Goal: Task Accomplishment & Management: Complete application form

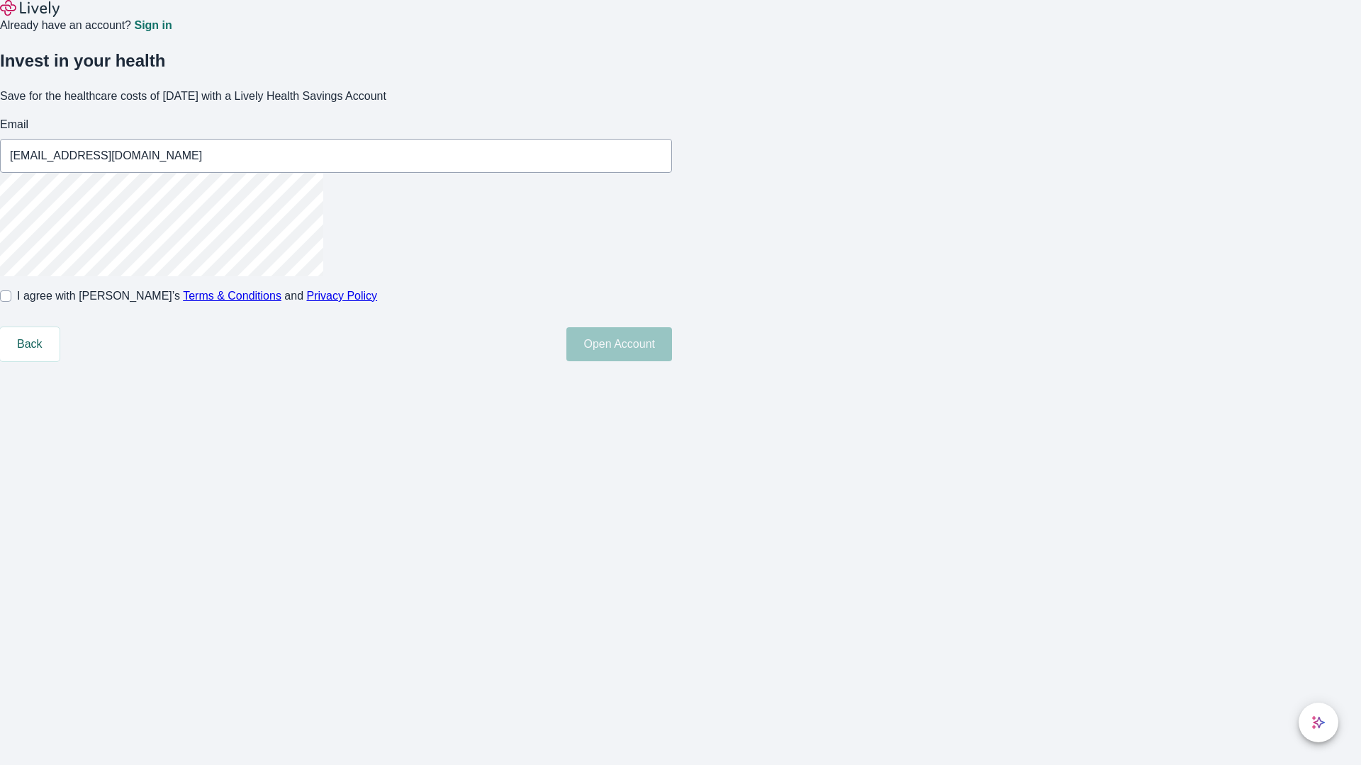
click at [11, 302] on input "I agree with Lively’s Terms & Conditions and Privacy Policy" at bounding box center [5, 296] width 11 height 11
checkbox input "true"
click at [672, 361] on button "Open Account" at bounding box center [619, 344] width 106 height 34
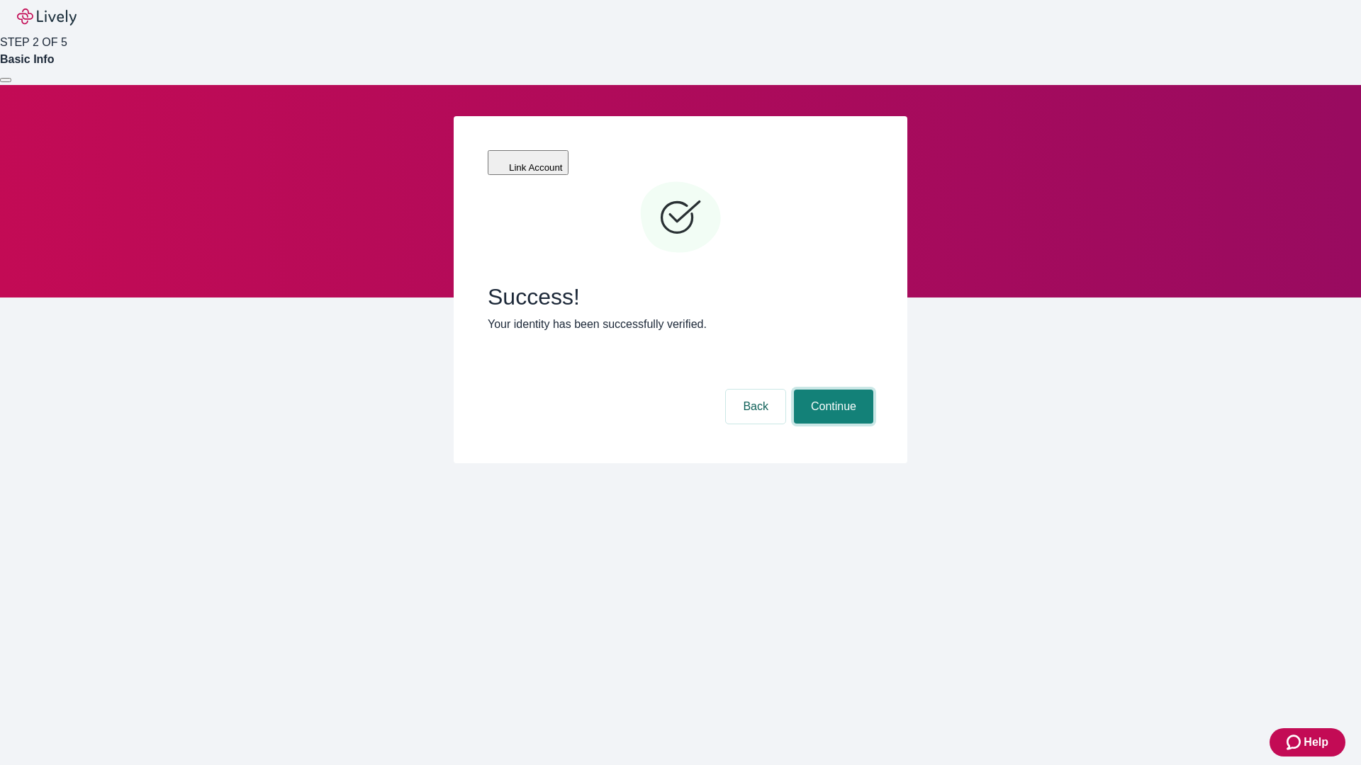
click at [831, 390] on button "Continue" at bounding box center [833, 407] width 79 height 34
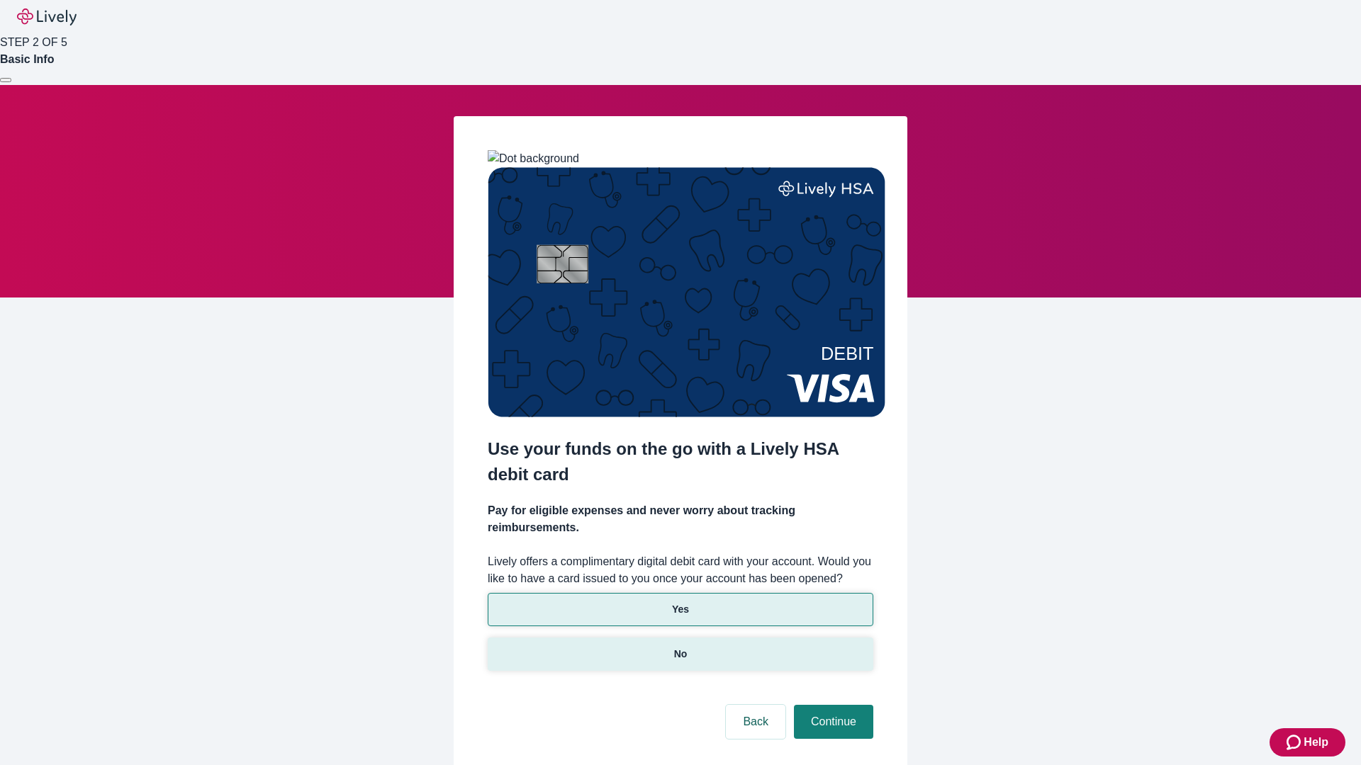
click at [680, 647] on p "No" at bounding box center [680, 654] width 13 height 15
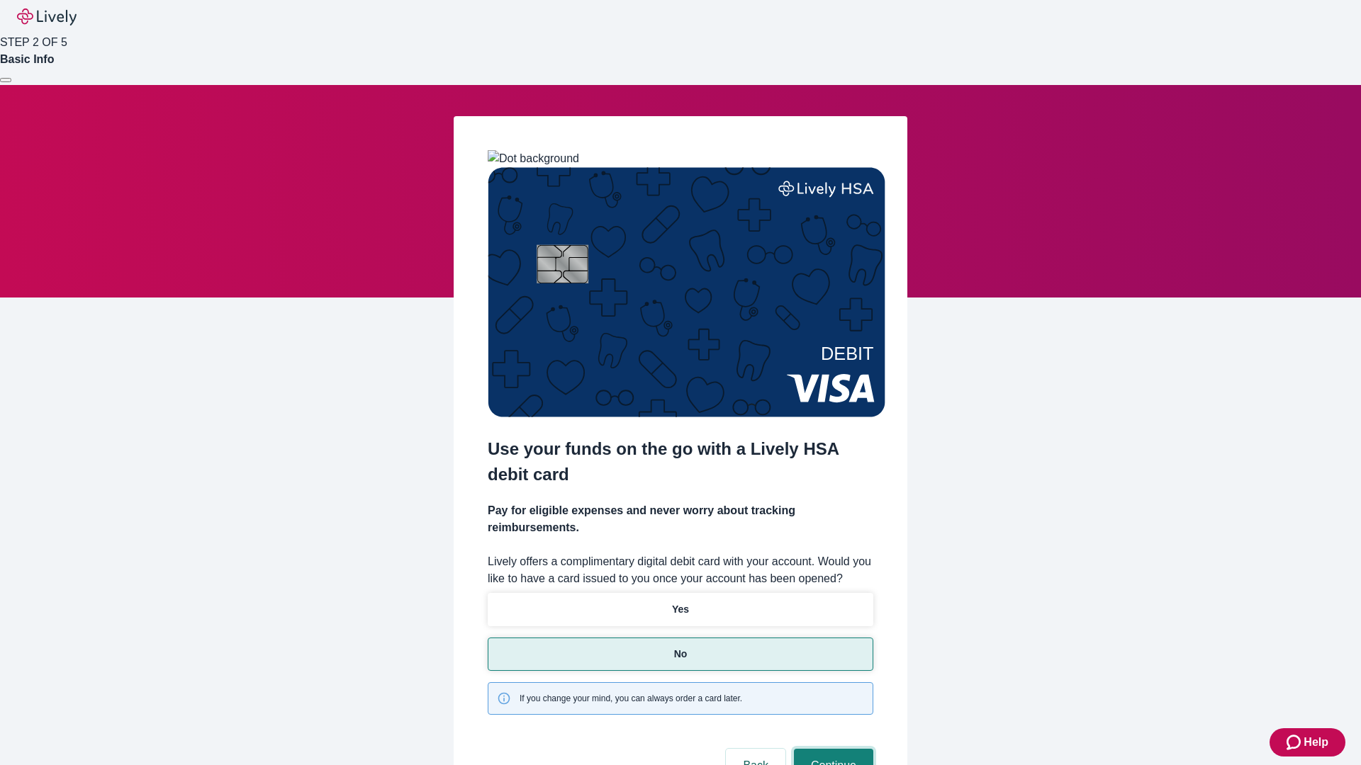
click at [831, 749] on button "Continue" at bounding box center [833, 766] width 79 height 34
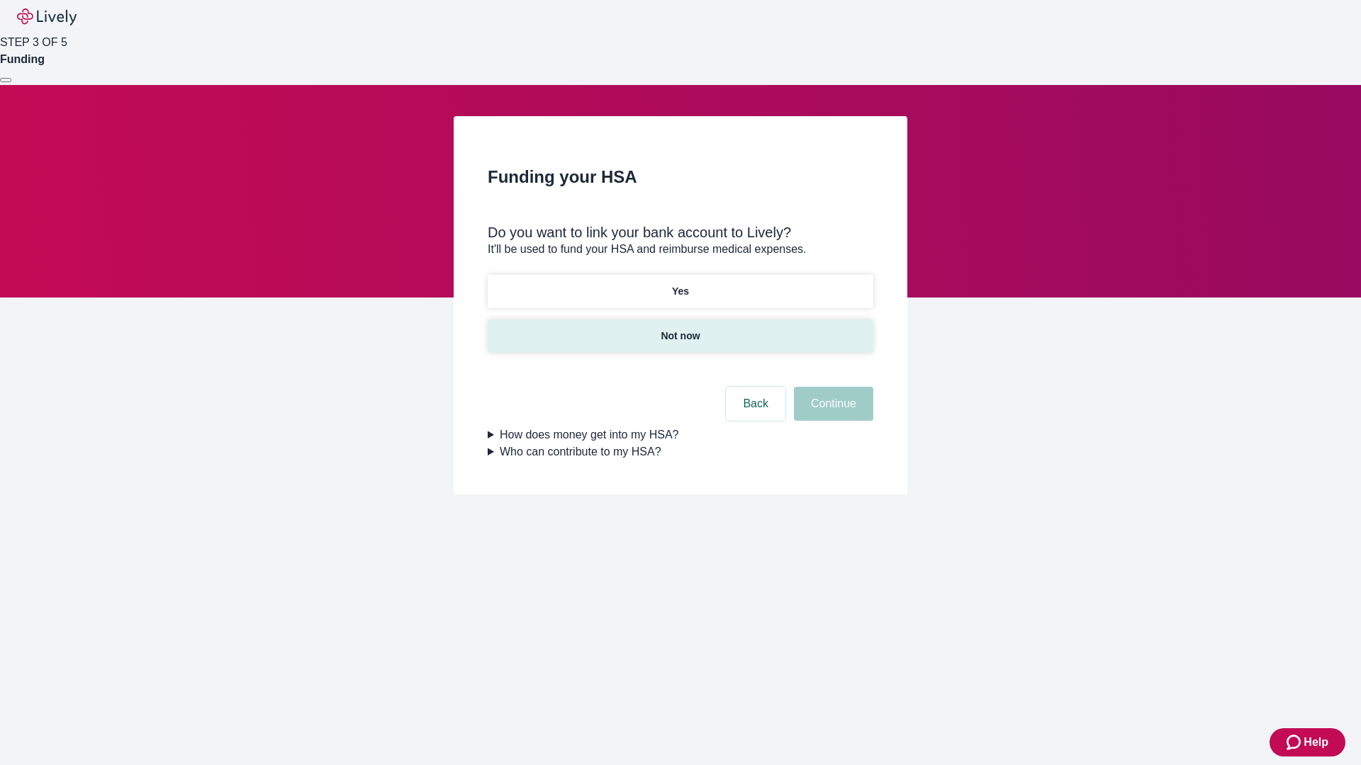
click at [680, 329] on p "Not now" at bounding box center [680, 336] width 39 height 15
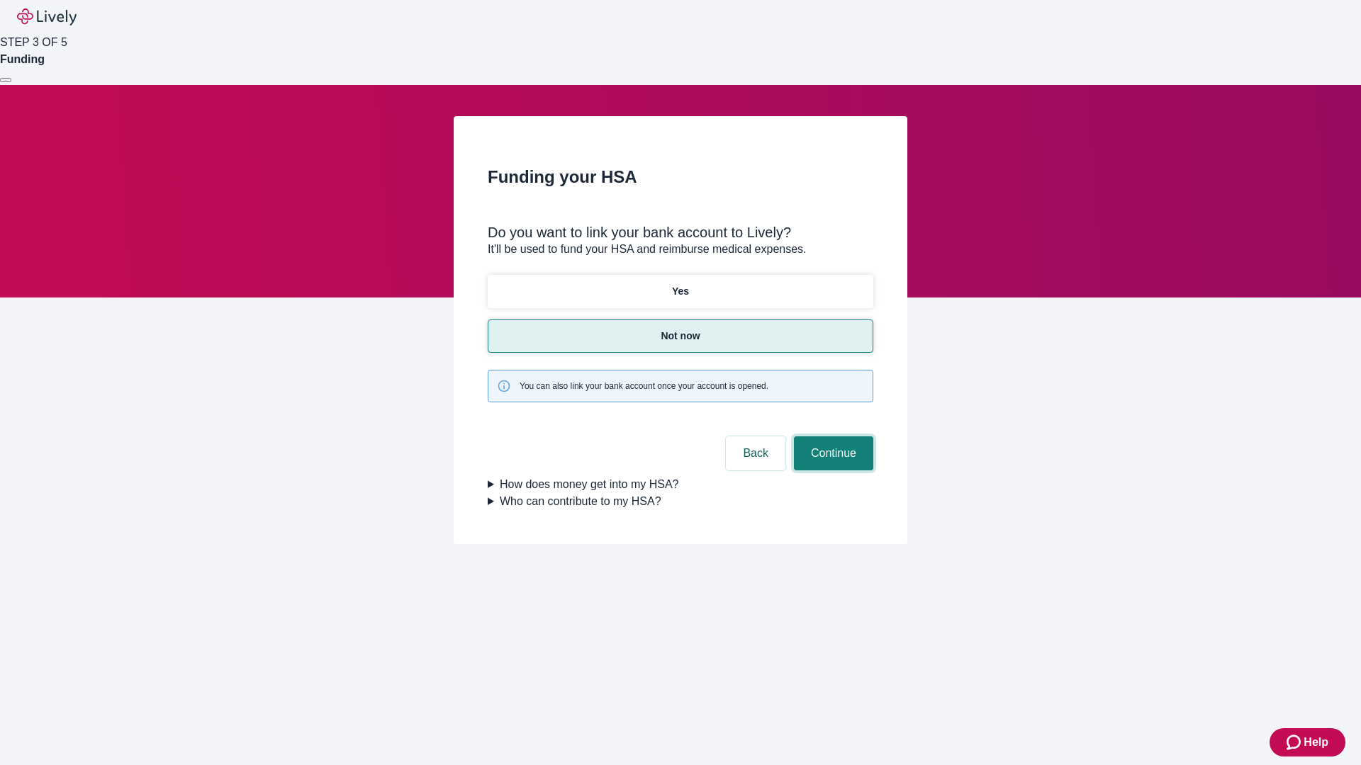
click at [831, 437] on button "Continue" at bounding box center [833, 454] width 79 height 34
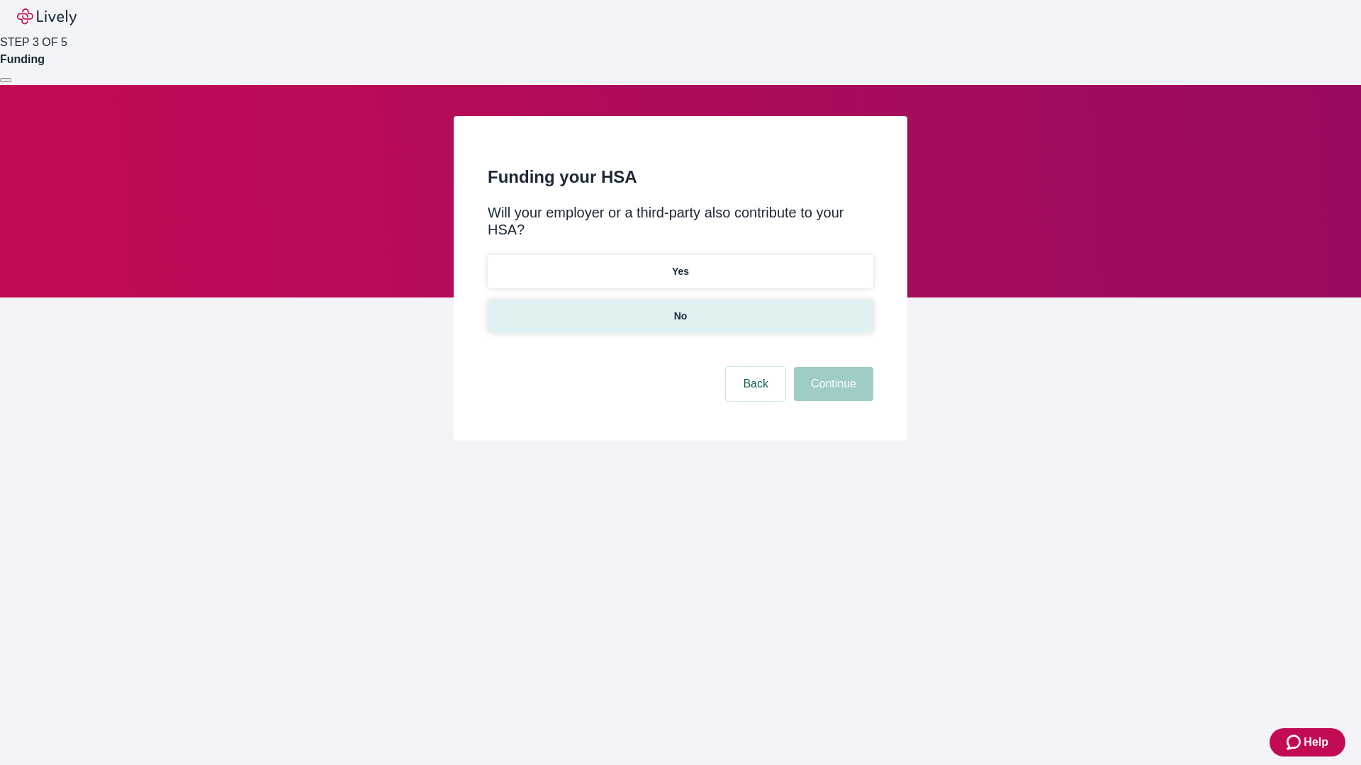
click at [680, 309] on p "No" at bounding box center [680, 316] width 13 height 15
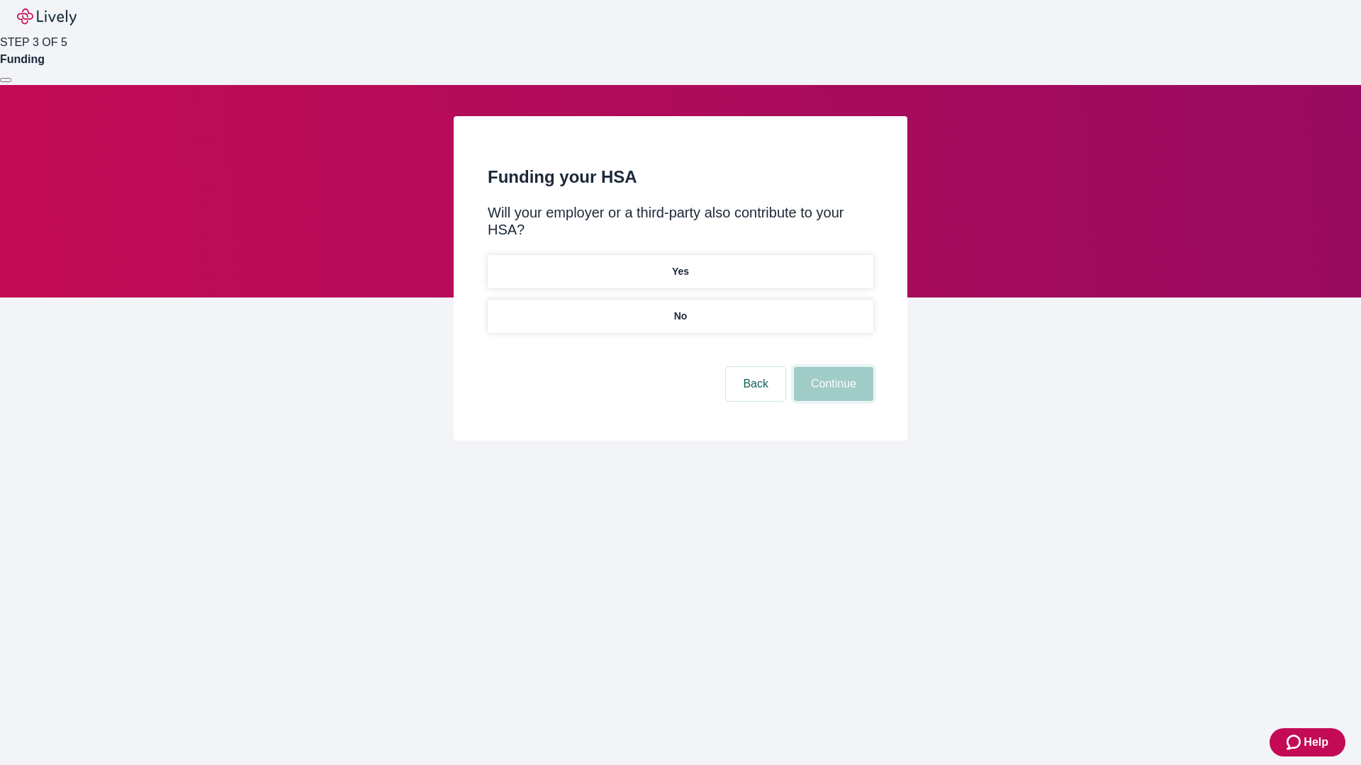
click at [831, 367] on button "Continue" at bounding box center [833, 384] width 79 height 34
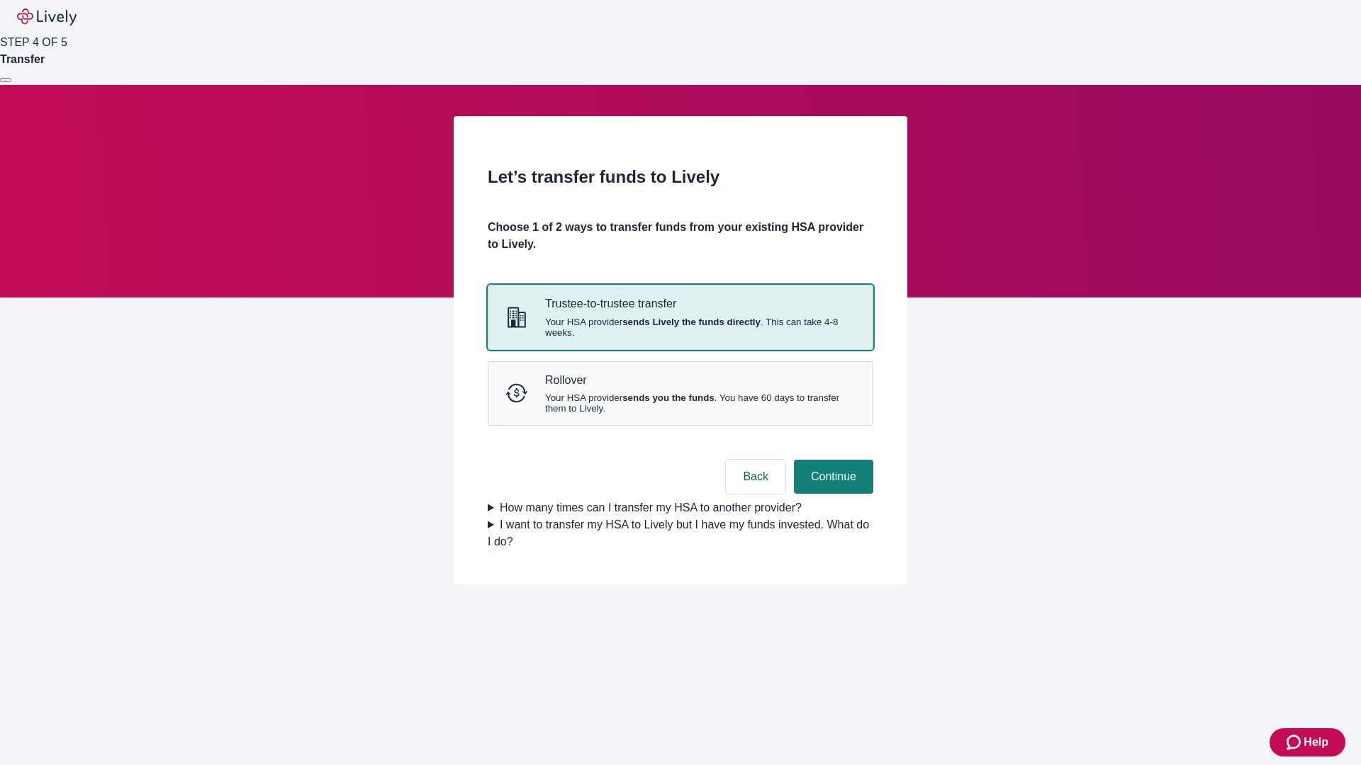
click at [680, 327] on strong "sends Lively the funds directly" at bounding box center [691, 322] width 138 height 11
click at [831, 494] on button "Continue" at bounding box center [833, 477] width 79 height 34
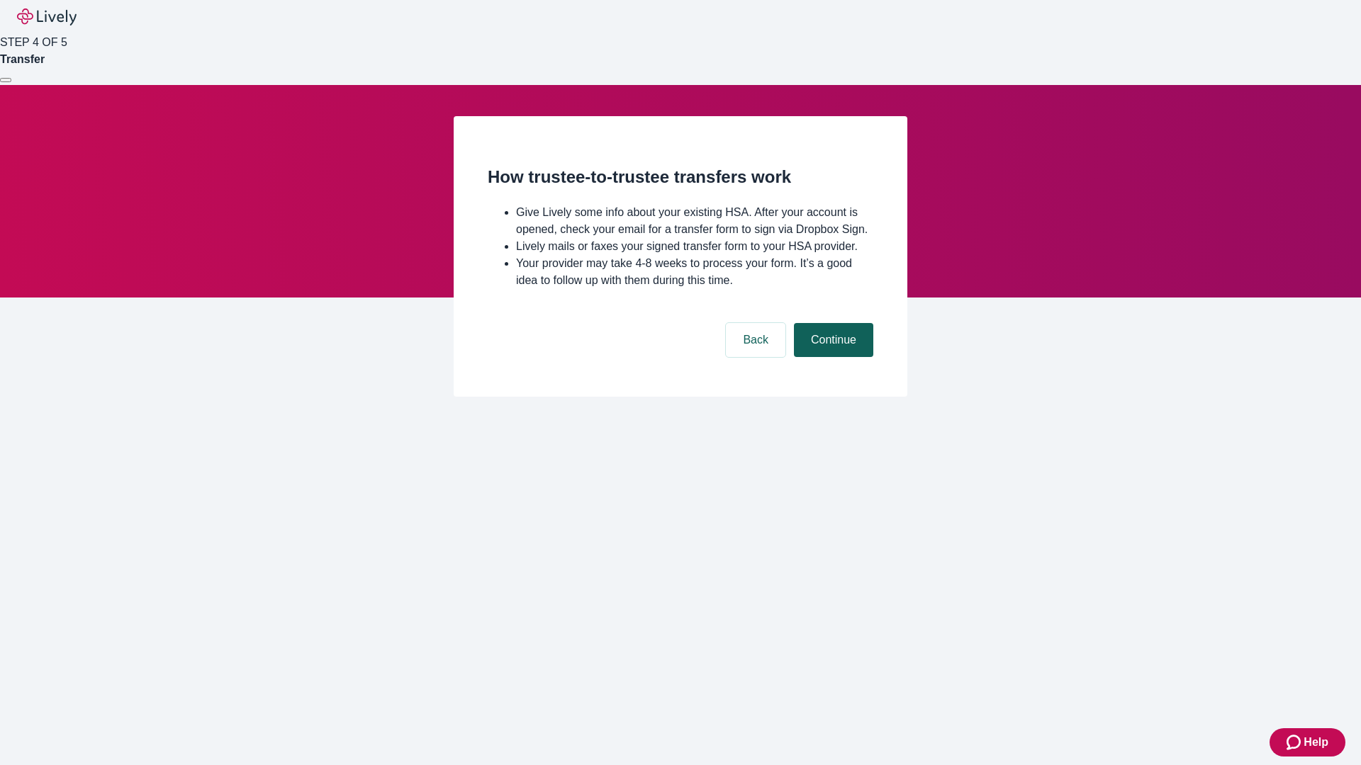
click at [831, 357] on button "Continue" at bounding box center [833, 340] width 79 height 34
